Goal: Transaction & Acquisition: Download file/media

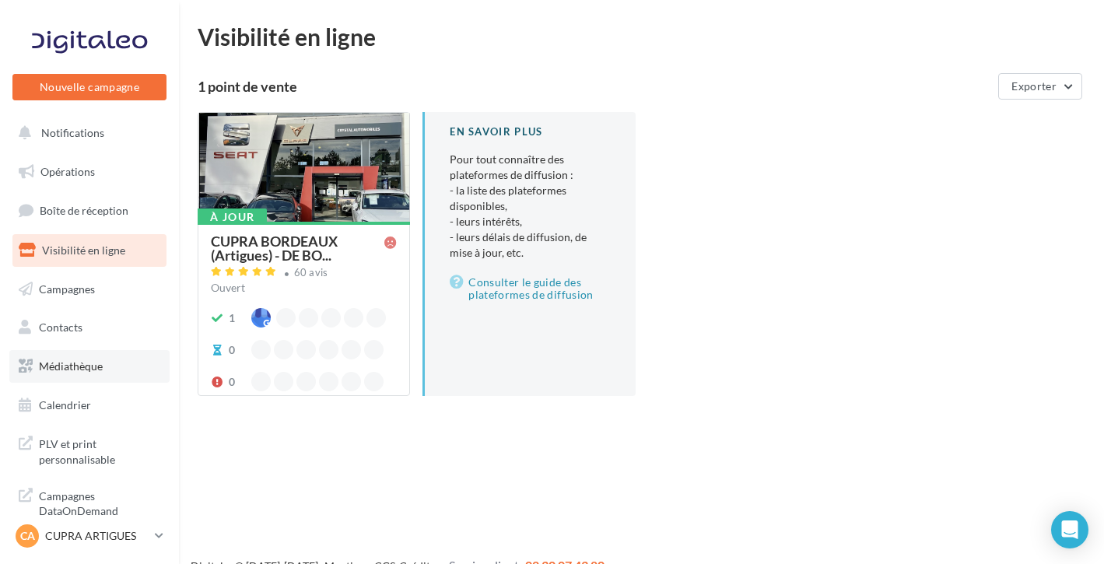
click at [104, 365] on link "Médiathèque" at bounding box center [89, 366] width 160 height 33
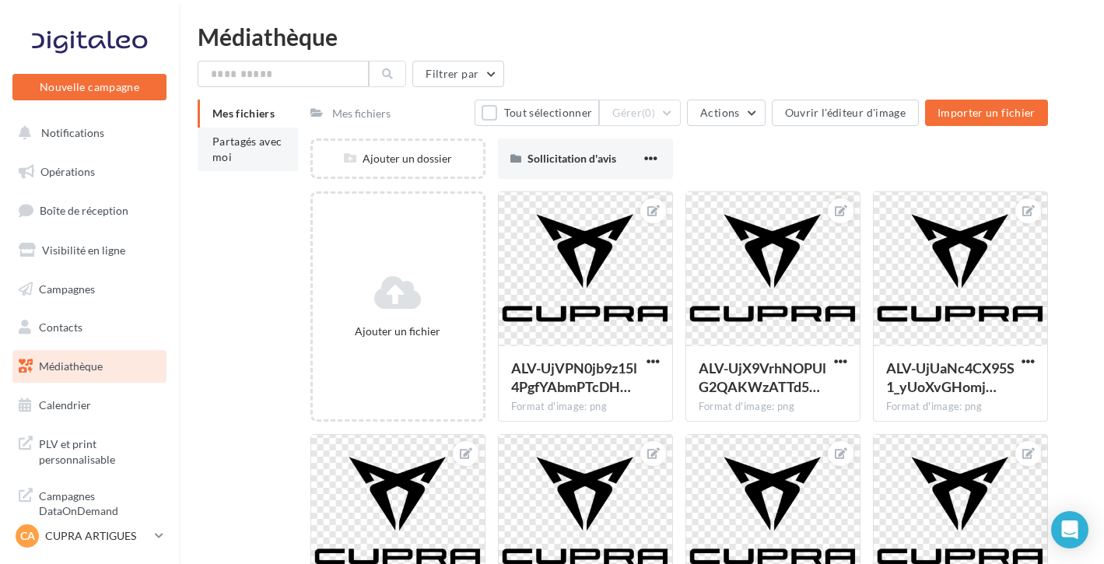
click at [240, 142] on span "Partagés avec moi" at bounding box center [247, 149] width 70 height 29
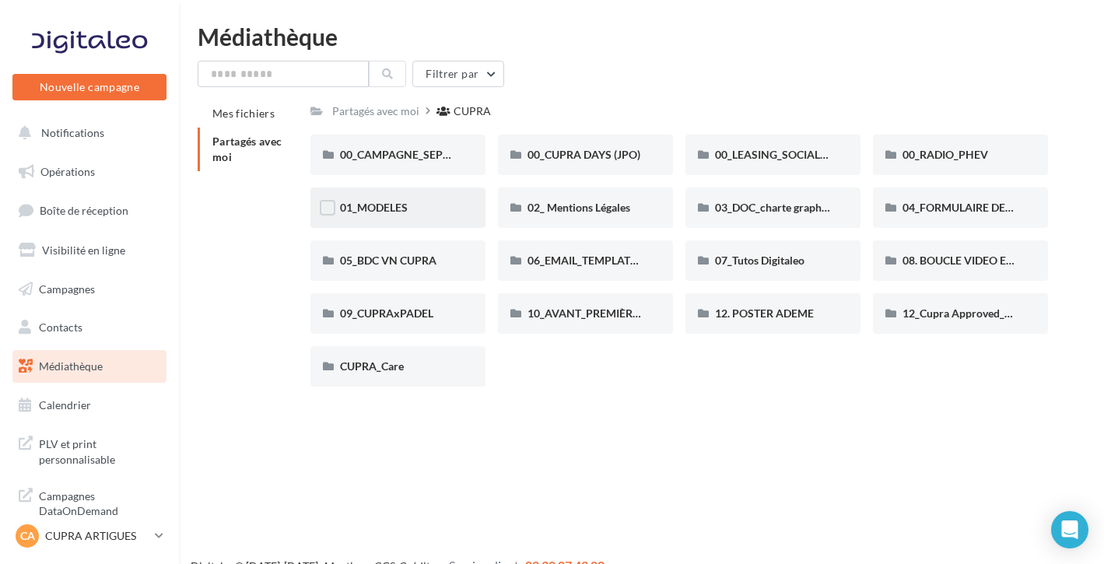
click at [422, 197] on div "01_MODELES" at bounding box center [397, 207] width 175 height 40
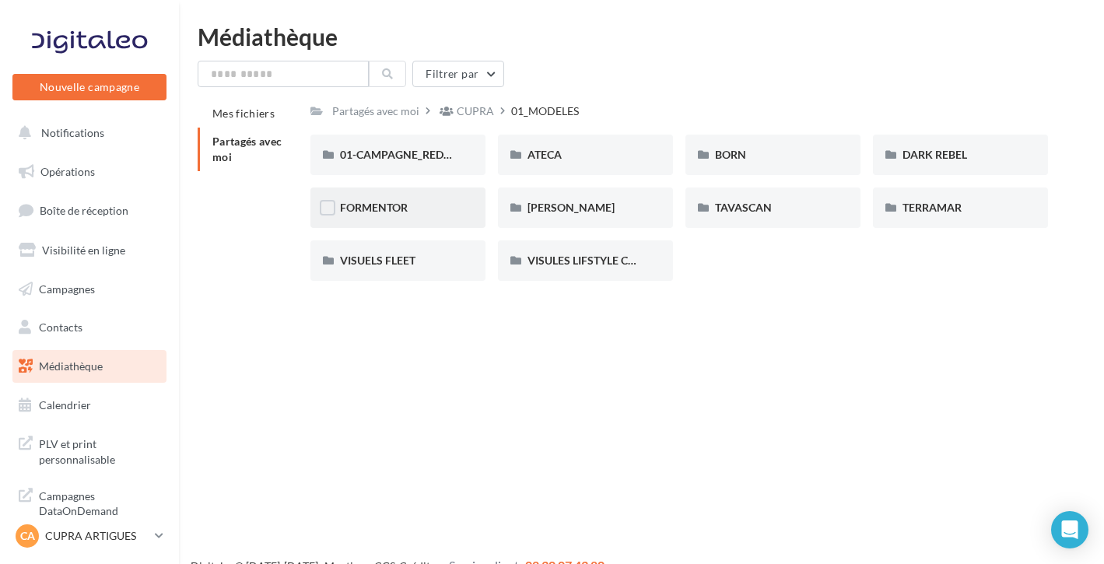
click at [432, 208] on div "FORMENTOR" at bounding box center [398, 208] width 116 height 16
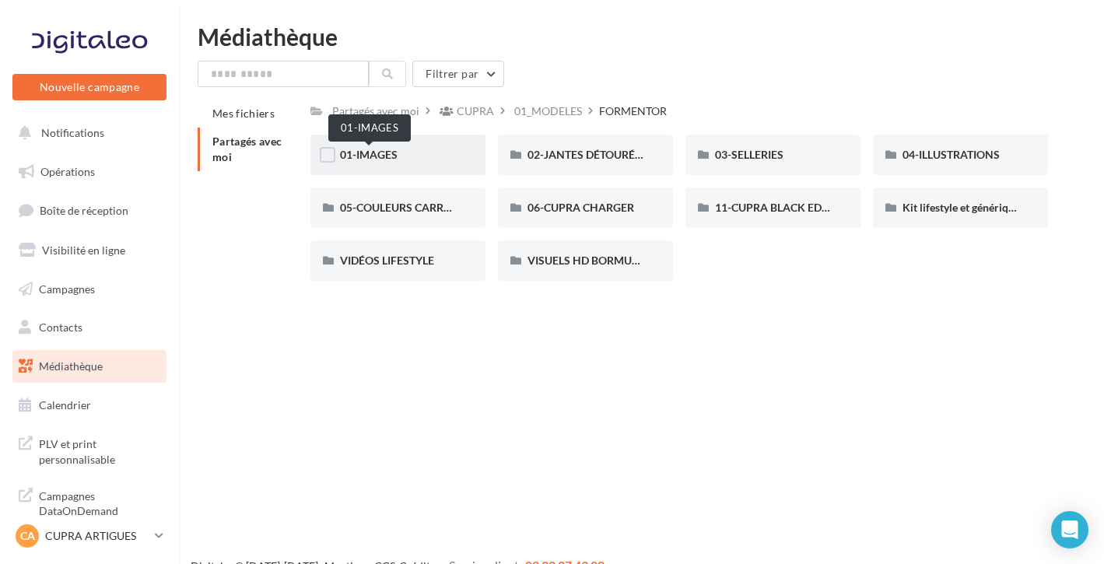
click at [384, 159] on span "01-IMAGES" at bounding box center [369, 154] width 58 height 13
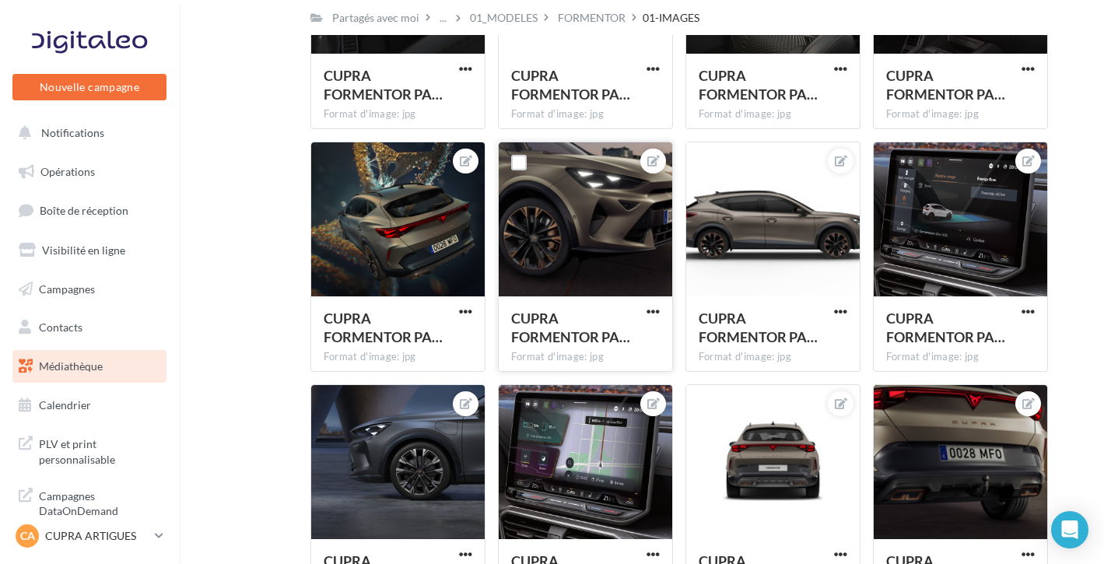
scroll to position [1521, 0]
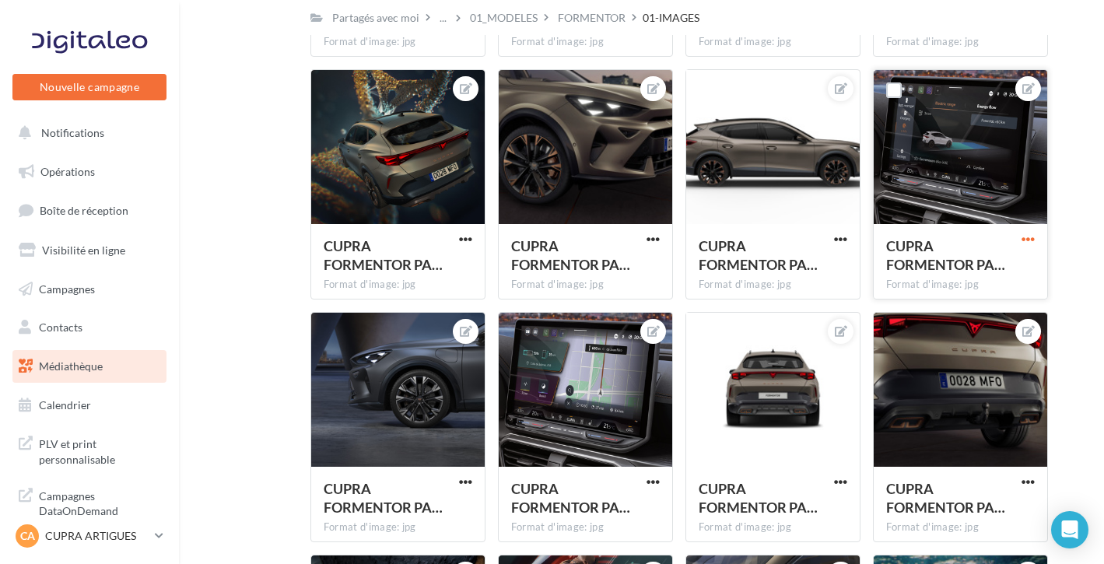
click at [1021, 236] on span "button" at bounding box center [1027, 239] width 13 height 13
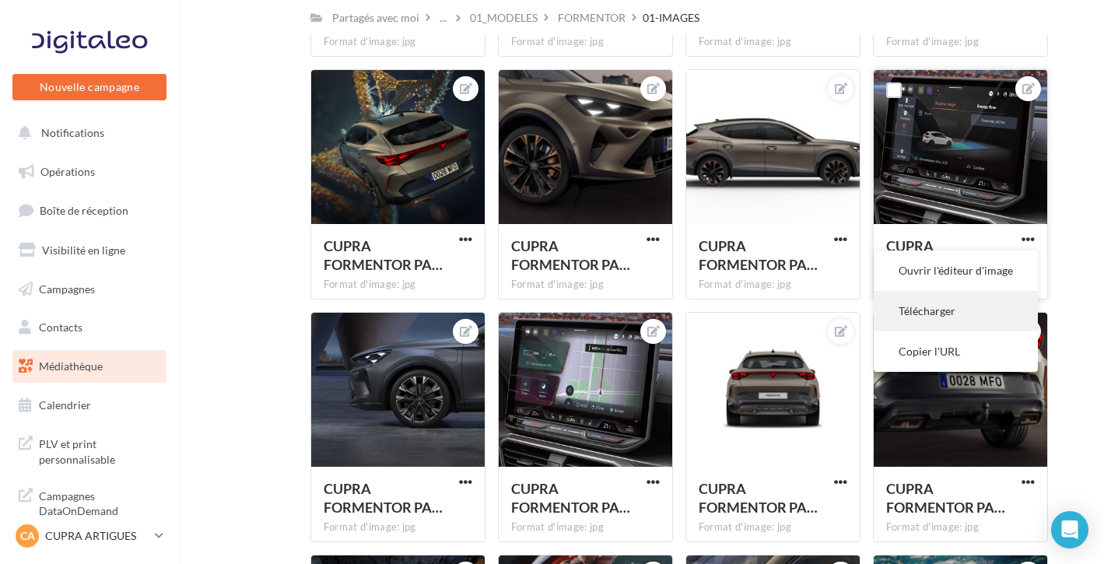
click at [958, 306] on button "Télécharger" at bounding box center [956, 311] width 164 height 40
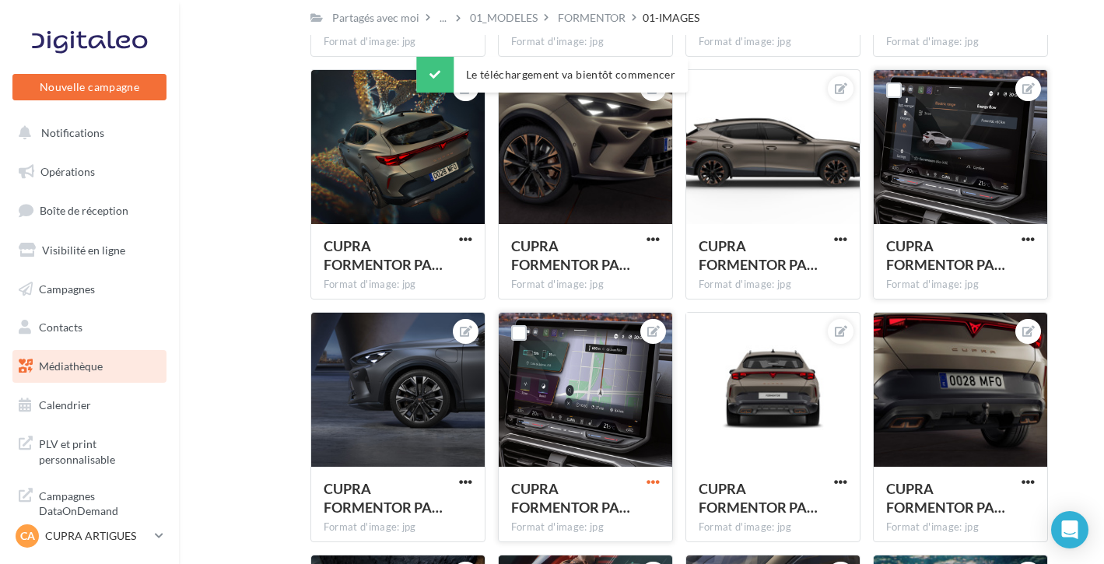
click at [653, 478] on span "button" at bounding box center [652, 481] width 13 height 13
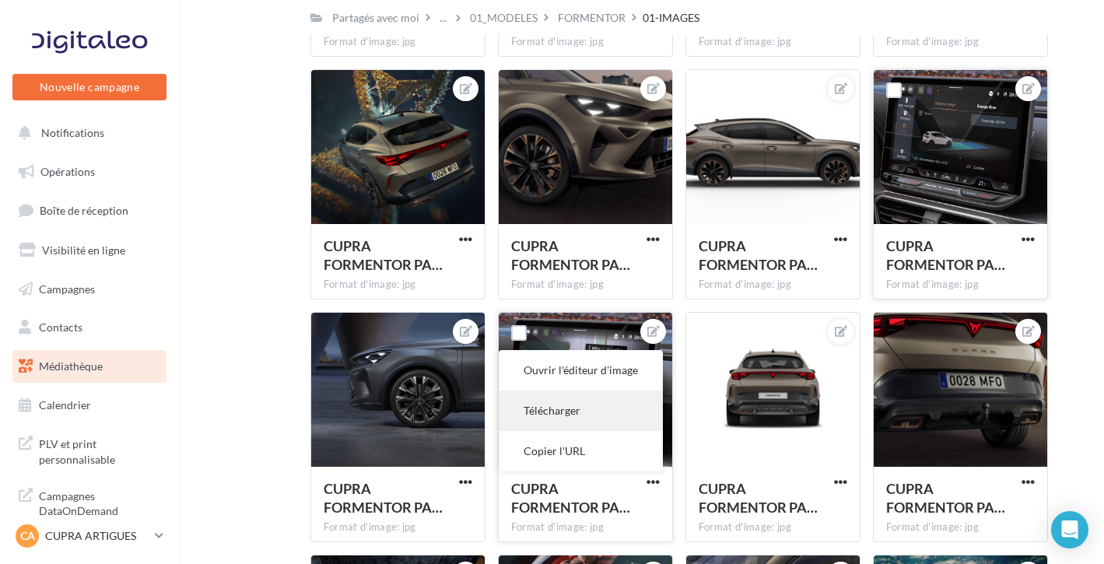
click at [580, 410] on button "Télécharger" at bounding box center [581, 410] width 164 height 40
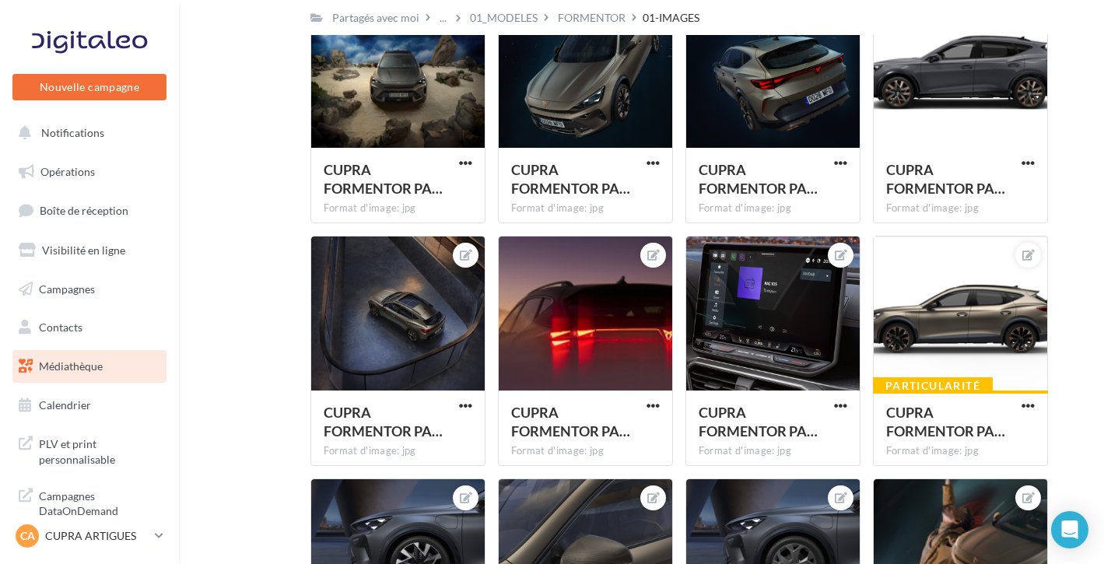
scroll to position [3094, 0]
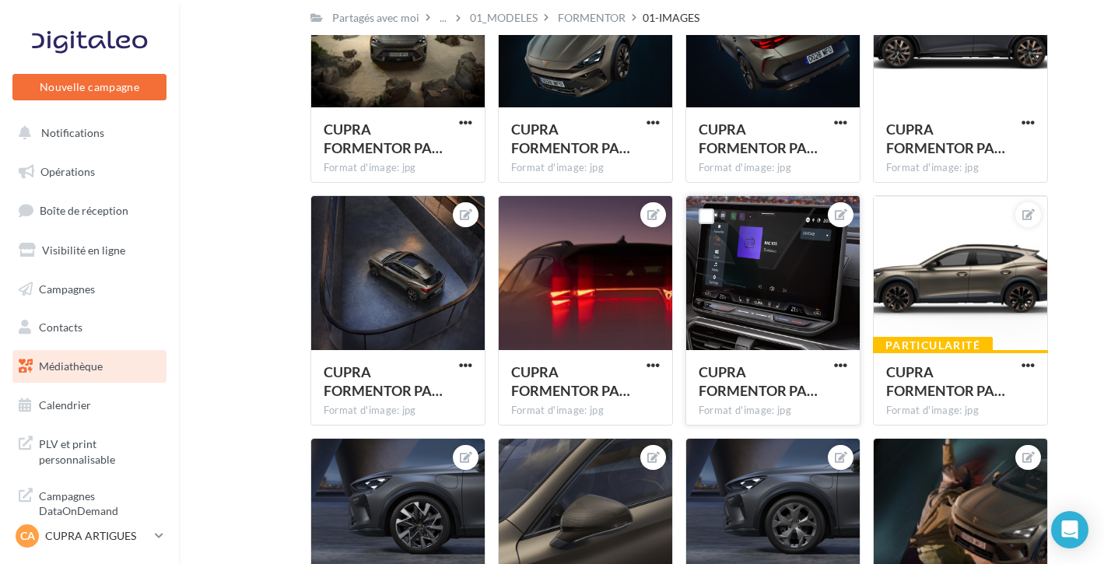
click at [832, 363] on button "button" at bounding box center [840, 367] width 19 height 16
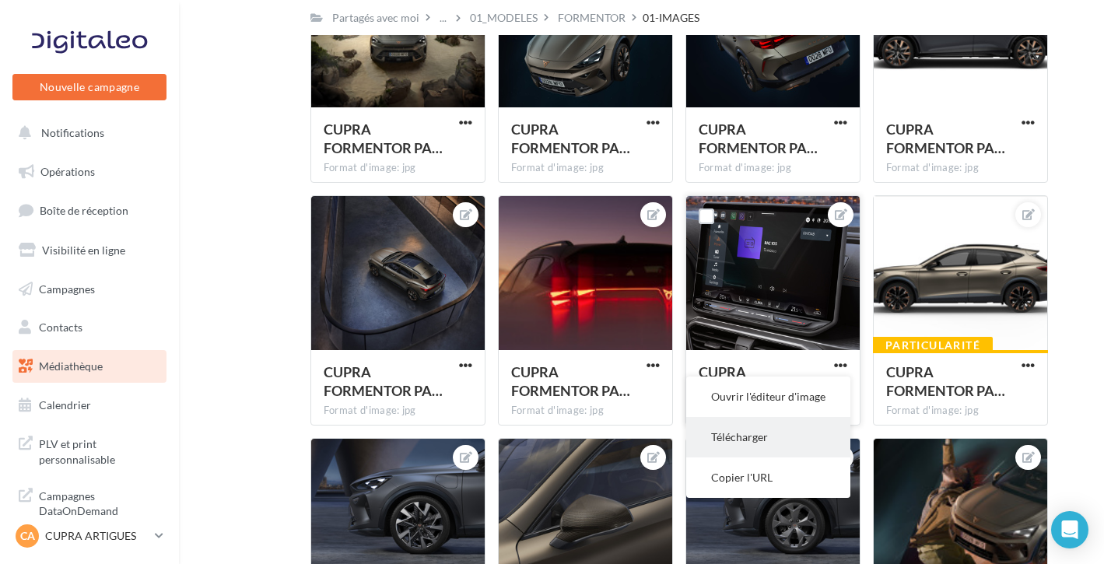
click at [747, 440] on button "Télécharger" at bounding box center [768, 437] width 164 height 40
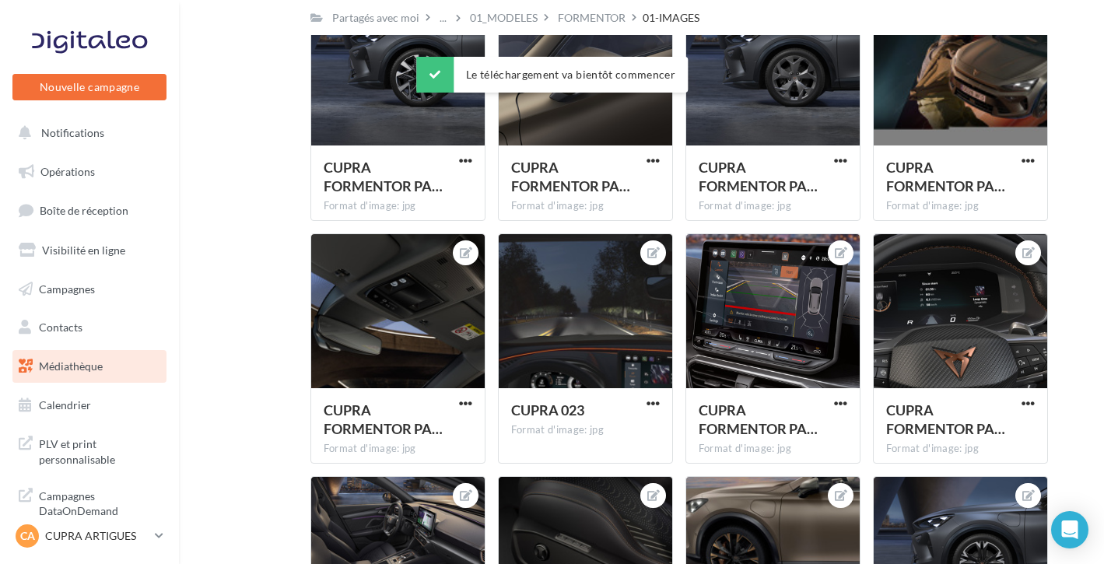
scroll to position [3542, 0]
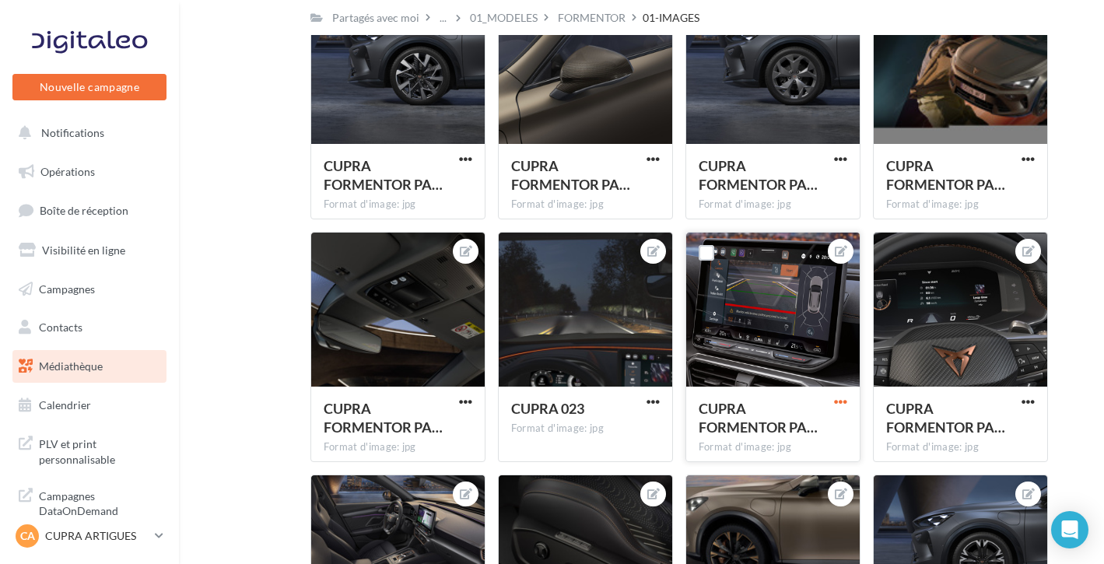
click at [840, 399] on span "button" at bounding box center [840, 401] width 13 height 13
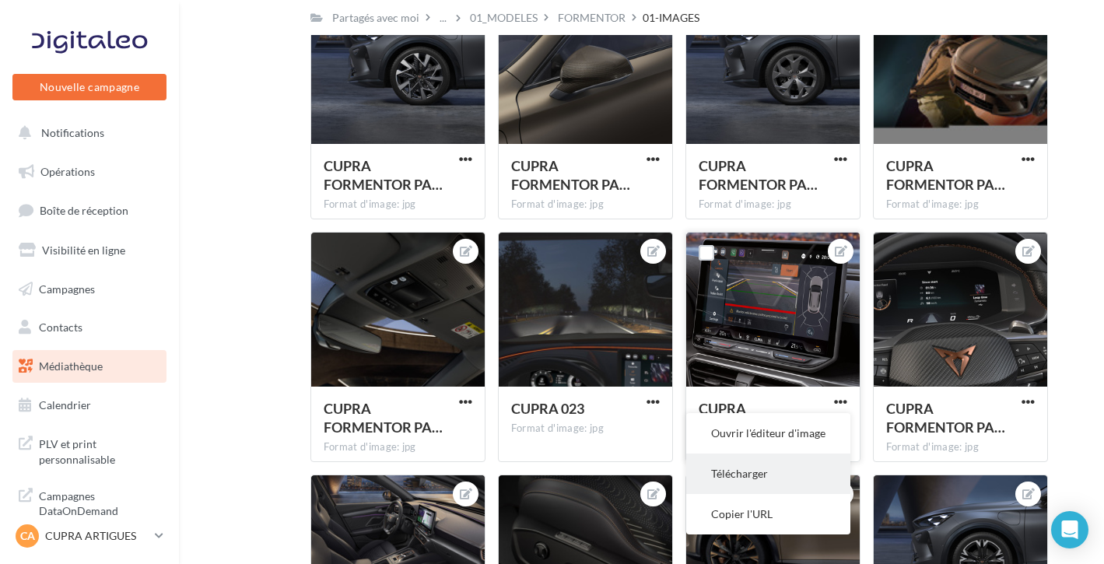
click at [755, 478] on button "Télécharger" at bounding box center [768, 474] width 164 height 40
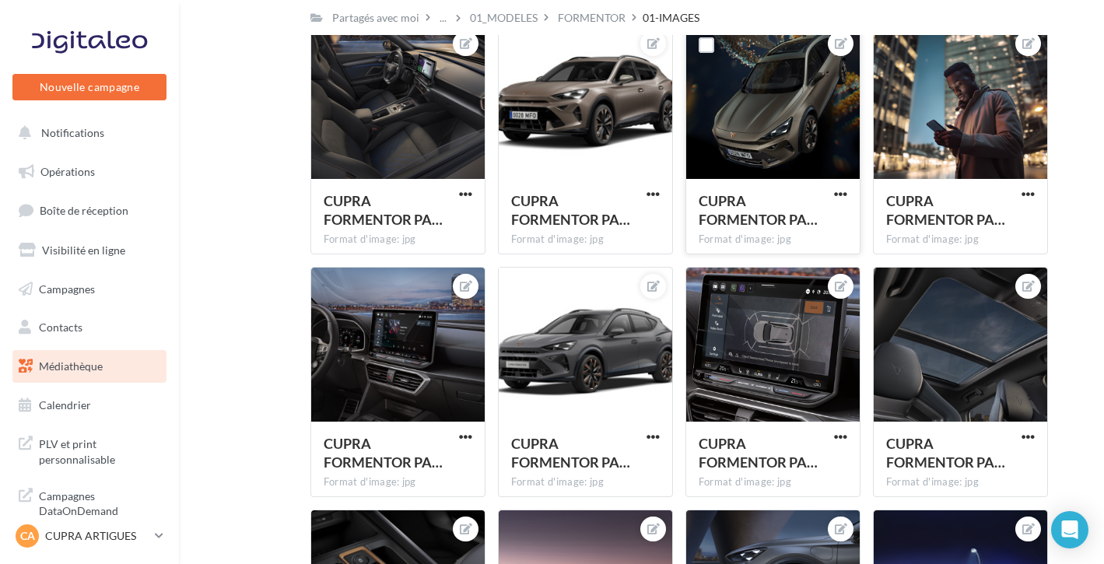
scroll to position [4236, 0]
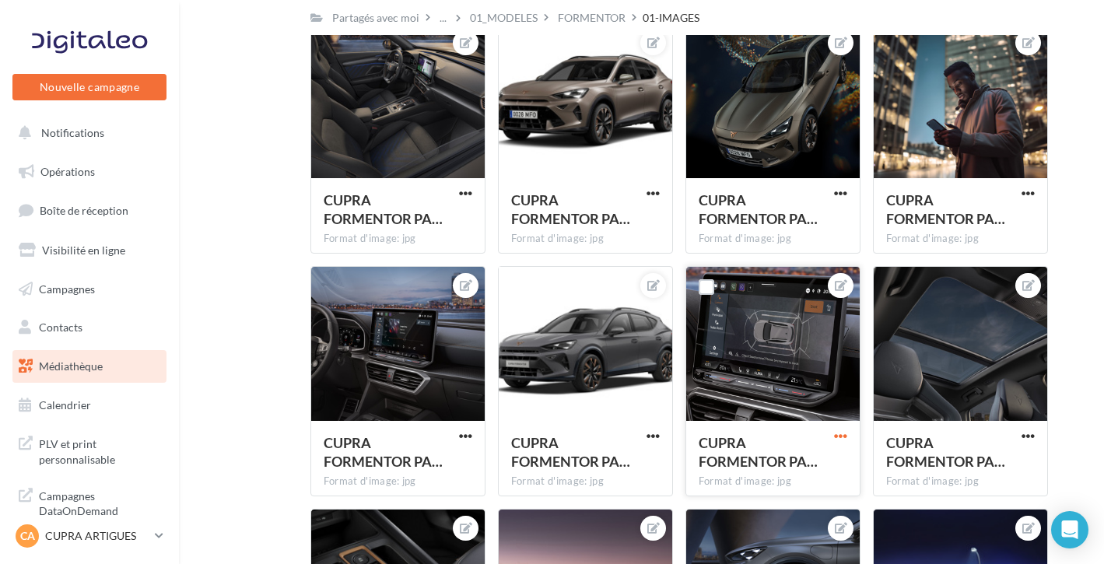
click at [843, 435] on span "button" at bounding box center [840, 435] width 13 height 13
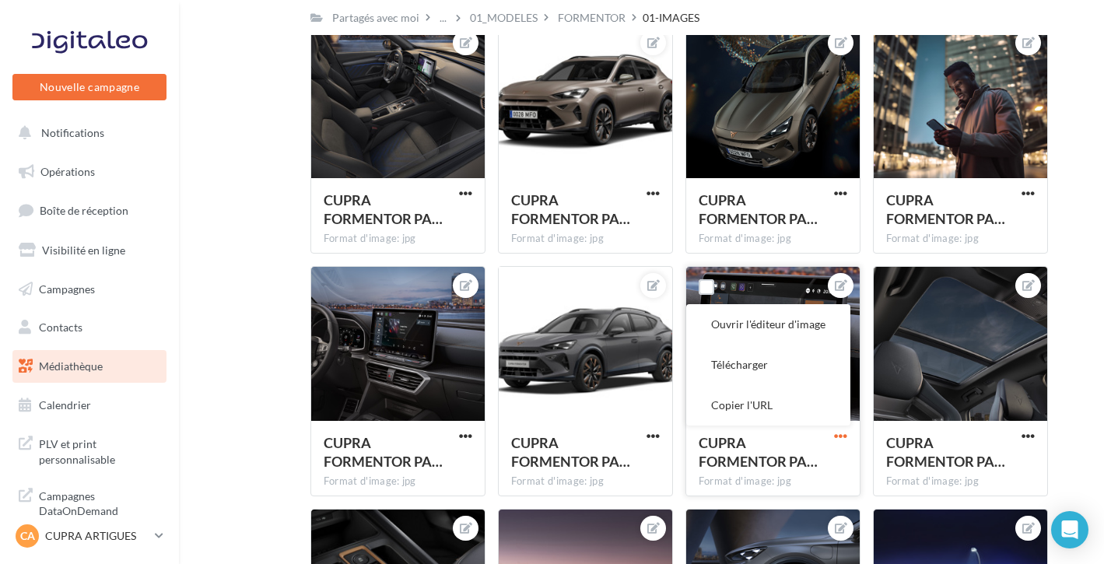
click at [835, 436] on span "button" at bounding box center [840, 435] width 13 height 13
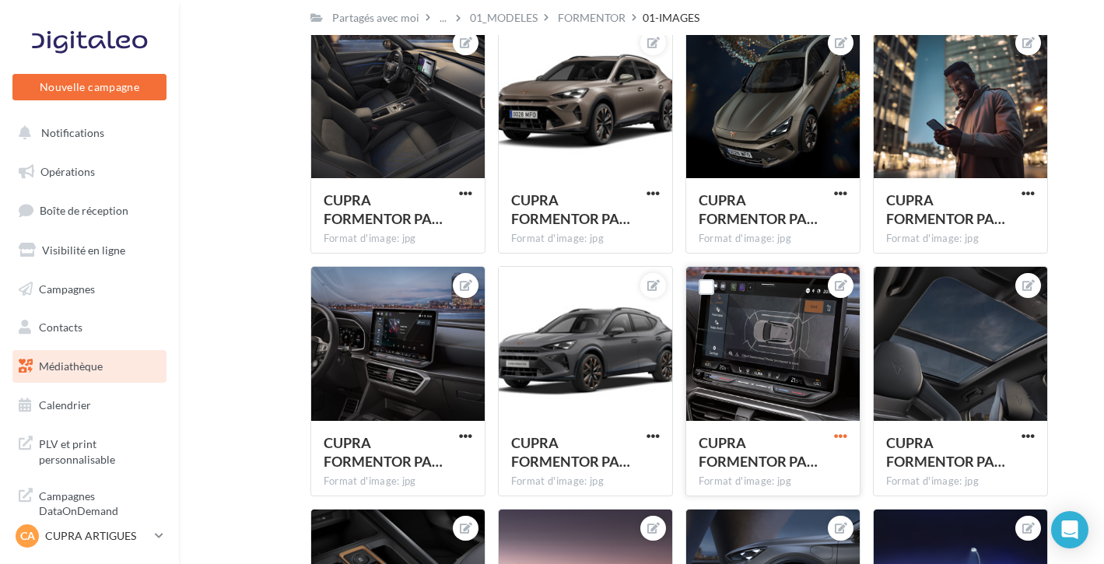
click at [834, 436] on span "button" at bounding box center [840, 435] width 13 height 13
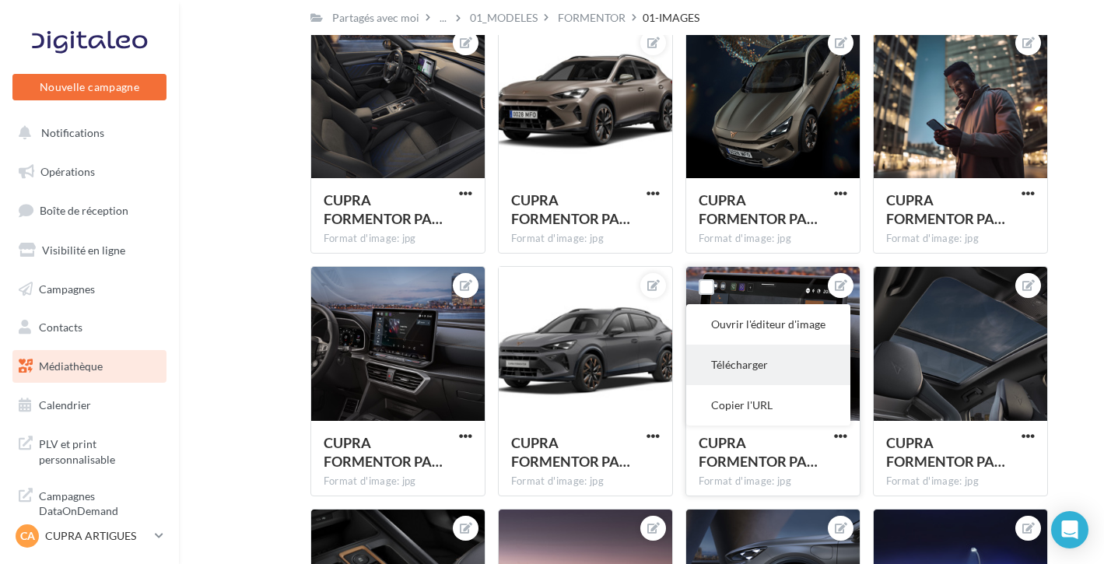
click at [758, 367] on button "Télécharger" at bounding box center [768, 365] width 164 height 40
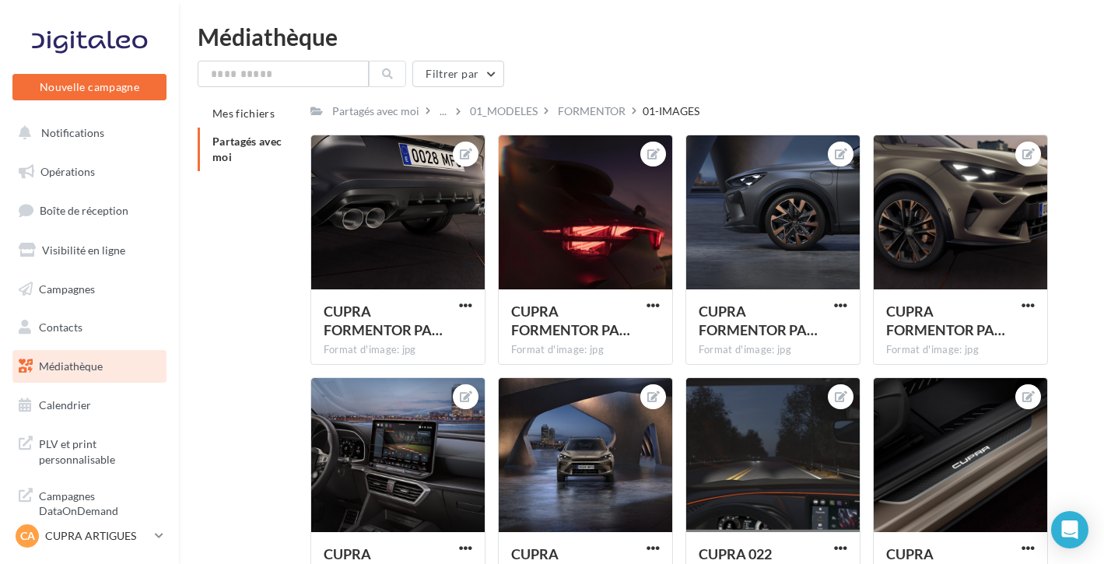
scroll to position [0, 0]
